Goal: Task Accomplishment & Management: Manage account settings

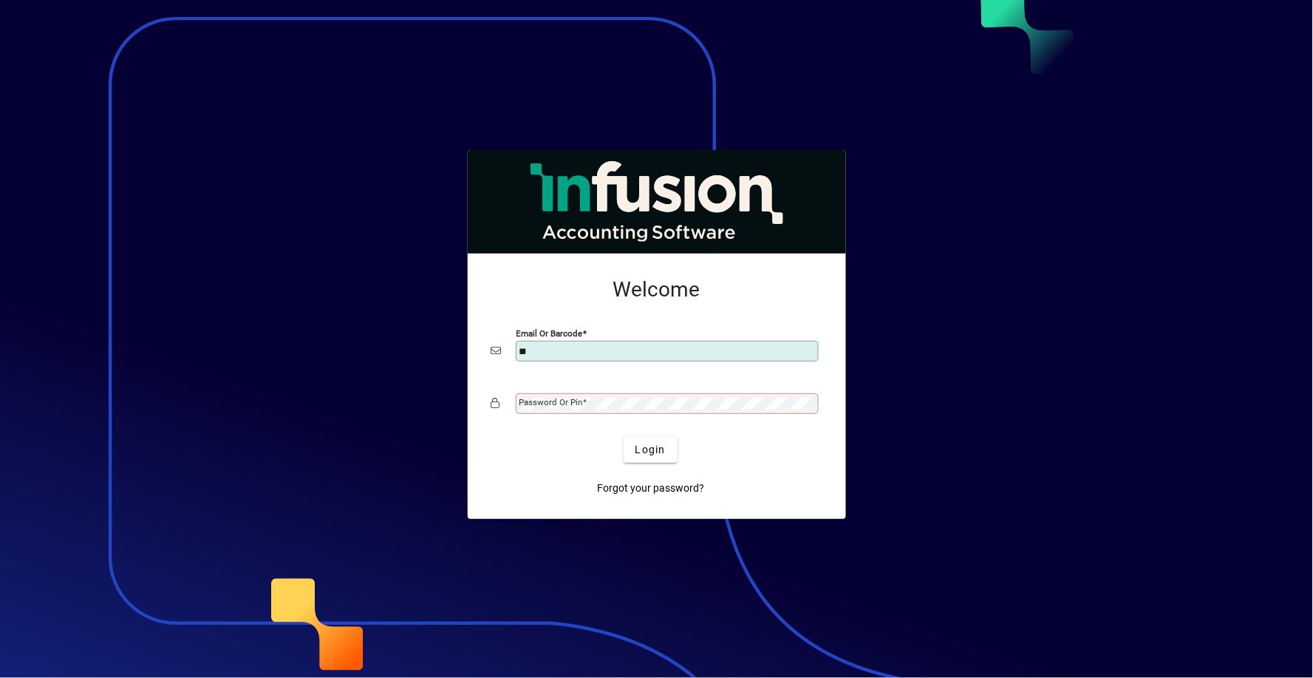
type input "**********"
click at [580, 407] on mat-label "Password or Pin" at bounding box center [552, 402] width 64 height 10
click at [656, 453] on span "Login" at bounding box center [651, 450] width 30 height 16
